Goal: Task Accomplishment & Management: Use online tool/utility

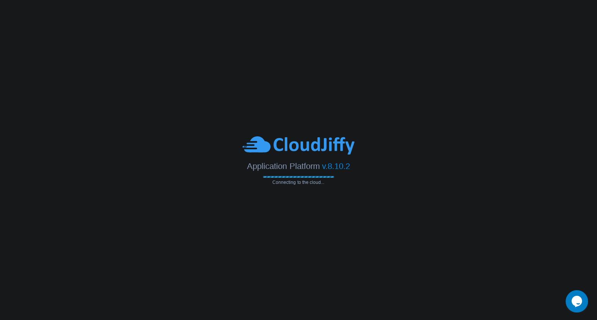
click at [468, 245] on body "Application Platform v.8.10.2 Connecting to the cloud..." at bounding box center [298, 160] width 597 height 320
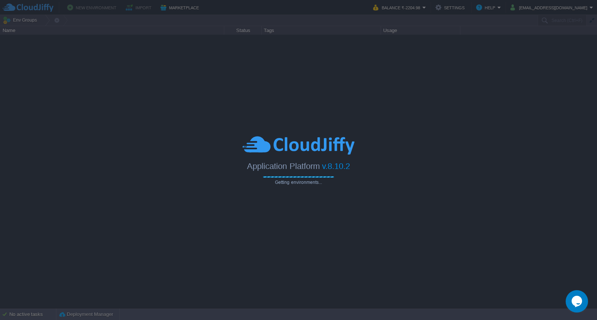
type input "Search (Ctrl+F)"
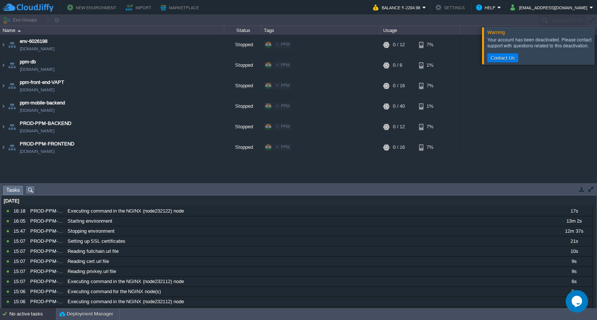
drag, startPoint x: 535, startPoint y: 66, endPoint x: 558, endPoint y: 140, distance: 76.7
click at [558, 140] on div "env-6026198 env-6026198.cloudjiffy.net Stopped PPM Edit RAM 0% CPU 0% 0 / 12 7%…" at bounding box center [298, 109] width 597 height 148
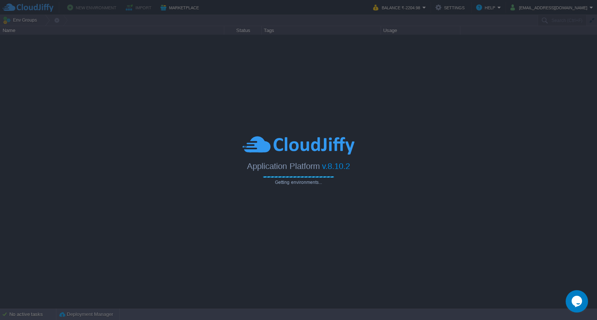
type input "Search (Ctrl+F)"
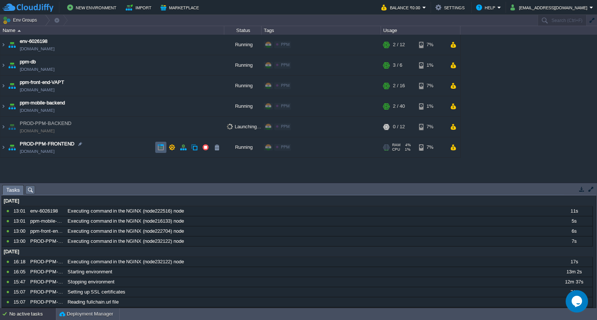
click at [158, 144] on button "button" at bounding box center [161, 147] width 7 height 7
